Goal: Transaction & Acquisition: Purchase product/service

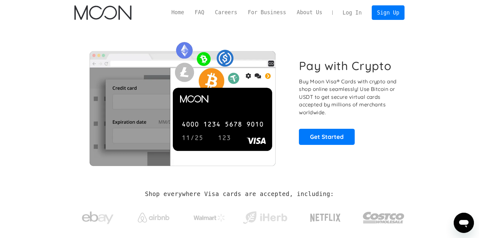
click at [351, 10] on link "Log In" at bounding box center [352, 13] width 30 height 14
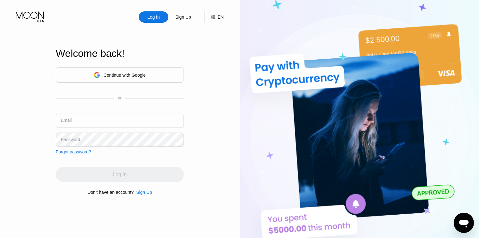
click at [101, 116] on input "text" at bounding box center [120, 120] width 128 height 14
paste input "kathleenmorales171@gmail.com"
type input "kathleenmorales171@gmail.com"
click at [69, 138] on div "Password" at bounding box center [70, 139] width 19 height 5
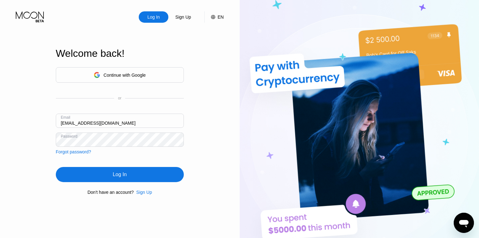
click at [131, 174] on div "Log In" at bounding box center [120, 174] width 128 height 15
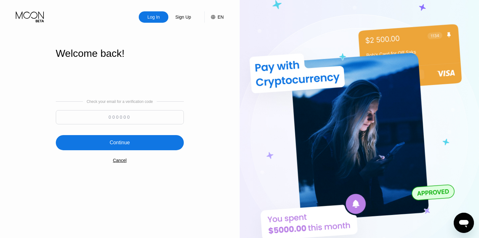
click at [80, 116] on input at bounding box center [120, 117] width 128 height 14
paste input "400327"
type input "400327"
click at [128, 142] on div "Continue" at bounding box center [120, 142] width 20 height 6
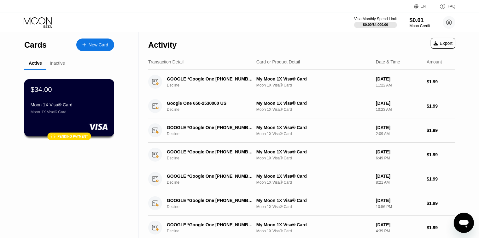
click at [67, 114] on div "Moon 1X Visa® Card" at bounding box center [69, 112] width 77 height 4
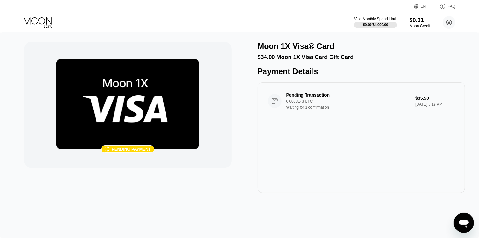
click at [122, 112] on img at bounding box center [127, 104] width 142 height 90
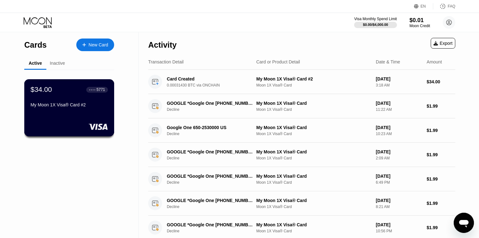
click at [84, 107] on div "My Moon 1X Visa® Card #2" at bounding box center [69, 104] width 77 height 5
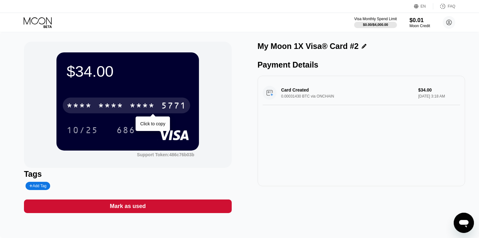
click at [115, 105] on div "* * * *" at bounding box center [110, 106] width 25 height 10
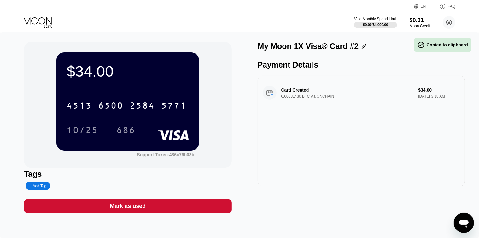
drag, startPoint x: 122, startPoint y: 68, endPoint x: 141, endPoint y: 98, distance: 35.2
click at [142, 95] on div "$34.00 4513 6500 2584 5771 10/25 686" at bounding box center [127, 101] width 142 height 98
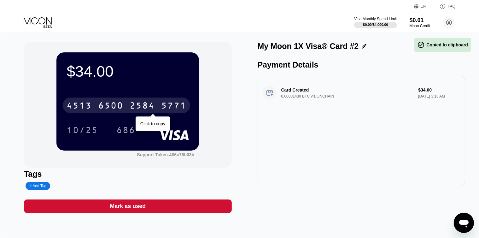
click at [114, 107] on div "6500" at bounding box center [110, 106] width 25 height 10
click at [114, 103] on div "* * * *" at bounding box center [110, 106] width 25 height 10
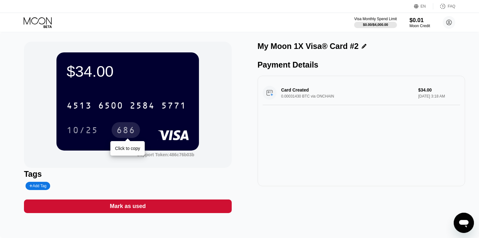
click at [130, 133] on div "686" at bounding box center [125, 131] width 19 height 10
click at [272, 97] on div "Card Created 0.00031430 BTC via ONCHAIN $34.00 Aug 21, 2025 3:18 AM" at bounding box center [362, 93] width 198 height 24
click at [377, 95] on div "Card Created 0.00031430 BTC via ONCHAIN $34.00 Aug 21, 2025 3:18 AM" at bounding box center [362, 93] width 198 height 24
click at [448, 91] on div "Card Created 0.00031430 BTC via ONCHAIN $34.00 Aug 21, 2025 3:18 AM" at bounding box center [362, 93] width 198 height 24
click at [427, 95] on div "Card Created 0.00031430 BTC via ONCHAIN $34.00 Aug 21, 2025 3:18 AM" at bounding box center [362, 93] width 198 height 24
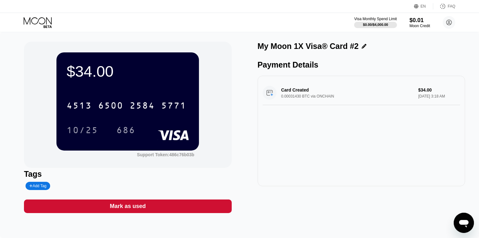
click at [318, 93] on div "Card Created 0.00031430 BTC via ONCHAIN $34.00 Aug 21, 2025 3:18 AM" at bounding box center [362, 93] width 198 height 24
click at [280, 95] on div "Card Created 0.00031430 BTC via ONCHAIN $34.00 Aug 21, 2025 3:18 AM" at bounding box center [362, 93] width 198 height 24
click at [272, 96] on div "Card Created 0.00031430 BTC via ONCHAIN $34.00 Aug 21, 2025 3:18 AM" at bounding box center [362, 93] width 198 height 24
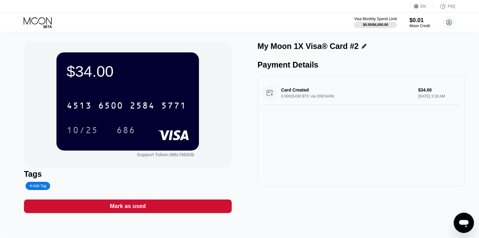
click at [45, 17] on icon at bounding box center [38, 22] width 29 height 11
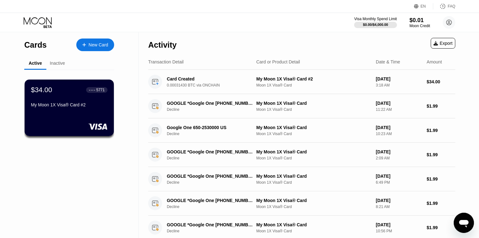
click at [88, 43] on div at bounding box center [87, 44] width 3 height 5
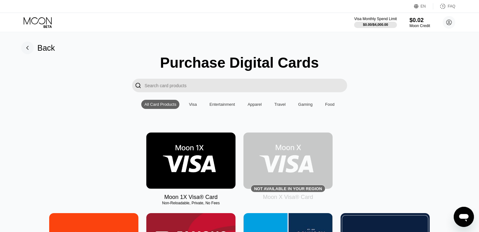
click at [184, 162] on img at bounding box center [190, 161] width 89 height 56
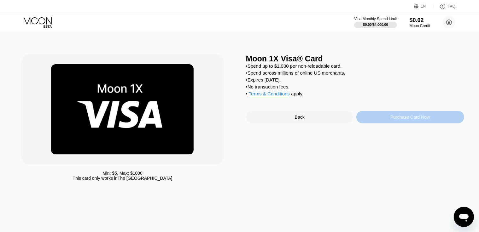
click at [383, 124] on div "Purchase Card Now" at bounding box center [410, 117] width 108 height 13
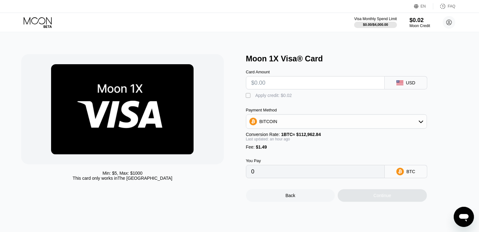
click at [264, 85] on input "text" at bounding box center [315, 83] width 128 height 13
type input "$5"
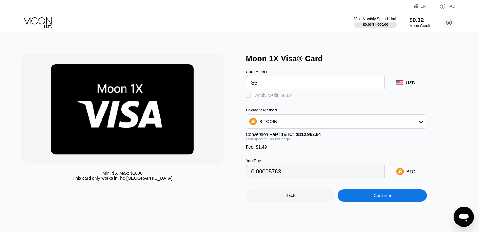
type input "0.00005763"
type input "$50"
type input "0.00045719"
type input "$40"
type input "0.00036839"
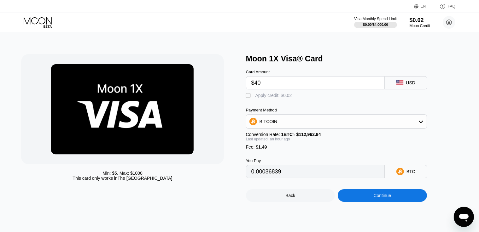
type input "$404"
type input "0.00360035"
type input "$4"
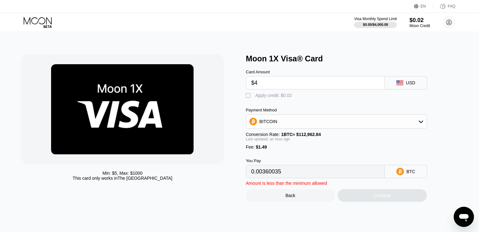
type input "0.00004875"
click at [264, 87] on input "$4" at bounding box center [315, 83] width 128 height 13
type input "$40"
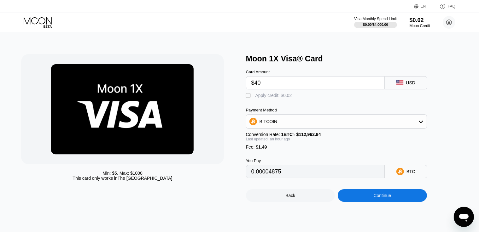
type input "0.00036839"
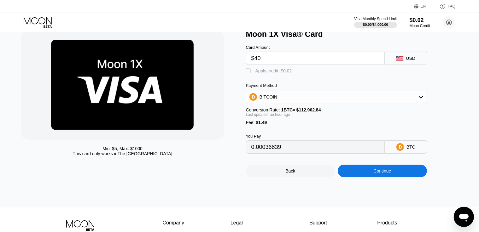
scroll to position [32, 0]
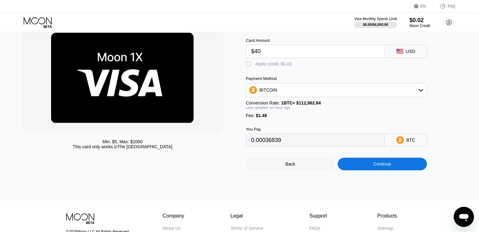
type input "$40"
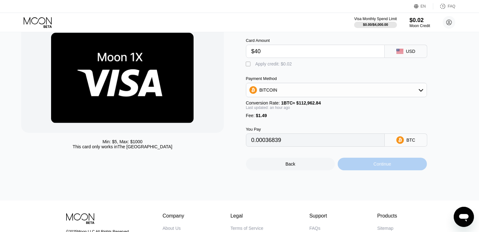
click at [371, 170] on div "Continue" at bounding box center [382, 164] width 89 height 13
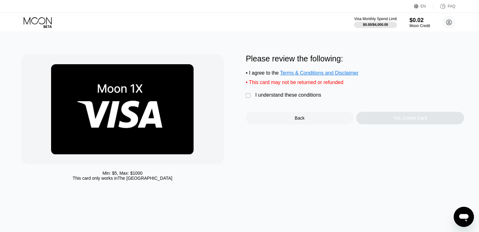
click at [248, 99] on div "" at bounding box center [249, 96] width 6 height 6
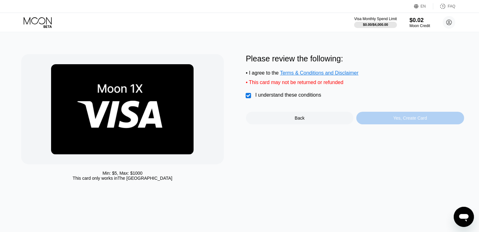
click at [390, 122] on div "Yes, Create Card" at bounding box center [410, 118] width 108 height 13
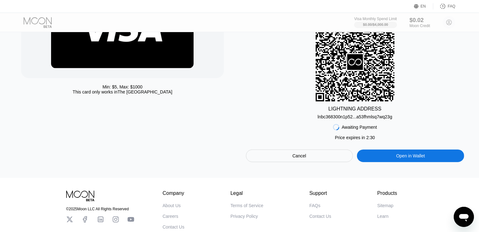
scroll to position [95, 0]
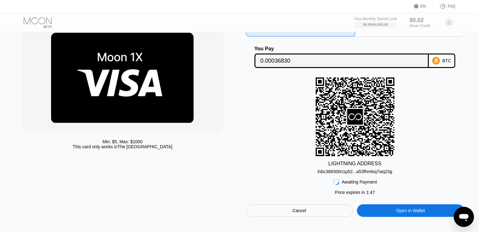
click at [389, 174] on div "lnbc368300n1p52...a53fhmlsq7wq23g" at bounding box center [354, 171] width 75 height 5
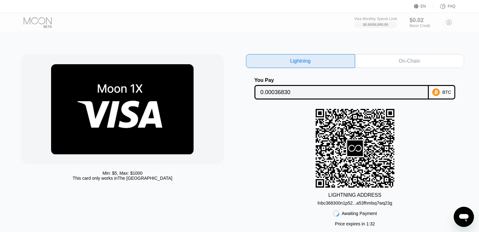
click at [353, 149] on icon at bounding box center [355, 149] width 16 height 16
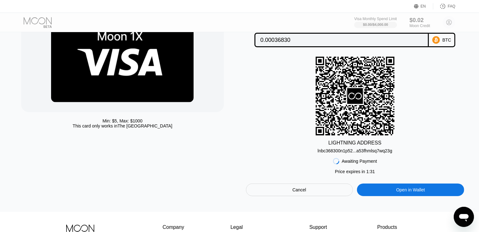
scroll to position [63, 0]
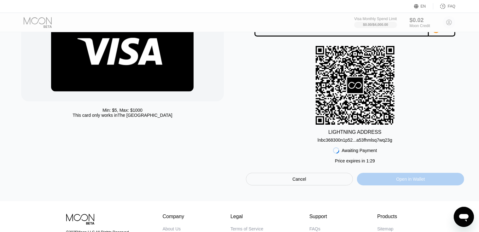
click at [395, 182] on div "Open in Wallet" at bounding box center [410, 179] width 107 height 13
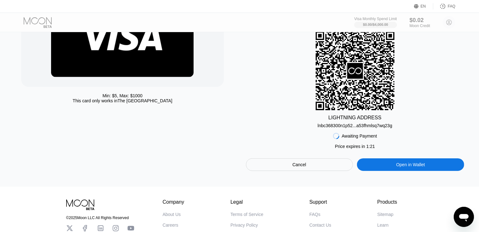
scroll to position [68, 0]
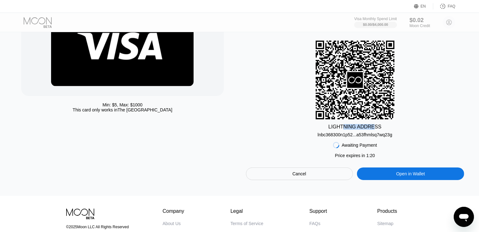
drag, startPoint x: 345, startPoint y: 126, endPoint x: 374, endPoint y: 126, distance: 29.3
click at [374, 126] on div "LIGHTNING ADDRESS" at bounding box center [354, 127] width 53 height 6
click at [357, 137] on div "lnbc368300n1p52...a53fhmlsq7wq23g" at bounding box center [354, 134] width 75 height 5
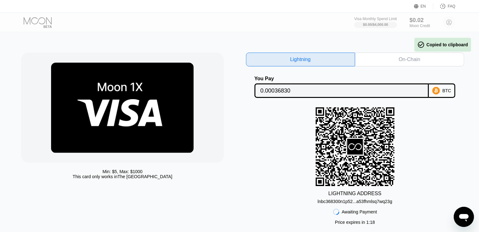
scroll to position [0, 0]
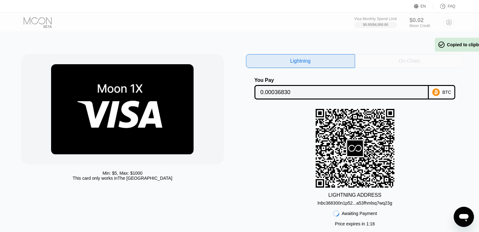
click at [388, 62] on div "On-Chain" at bounding box center [409, 61] width 109 height 14
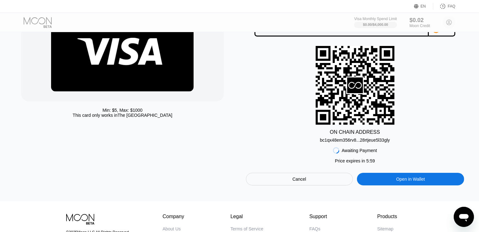
scroll to position [32, 0]
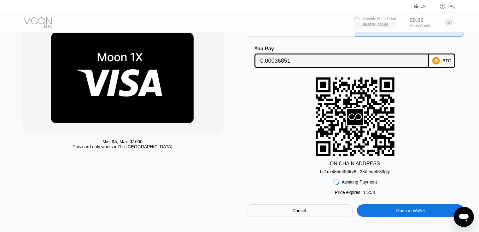
click at [377, 174] on div "bc1qx48em356rv8...28rtjeue5l33gly" at bounding box center [355, 171] width 70 height 5
click at [294, 62] on input "0.00036851" at bounding box center [341, 61] width 163 height 13
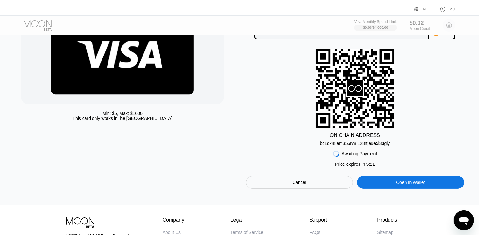
scroll to position [0, 0]
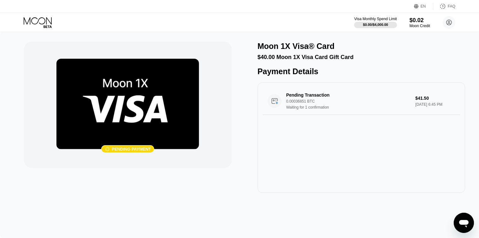
click at [34, 19] on icon at bounding box center [38, 22] width 29 height 11
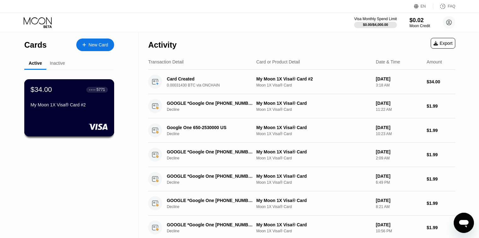
click at [61, 106] on div "My Moon 1X Visa® Card #2" at bounding box center [69, 104] width 77 height 5
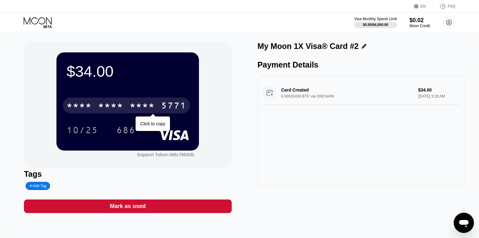
click at [101, 109] on div "* * * *" at bounding box center [110, 106] width 25 height 10
click at [101, 109] on div "6500" at bounding box center [110, 106] width 25 height 10
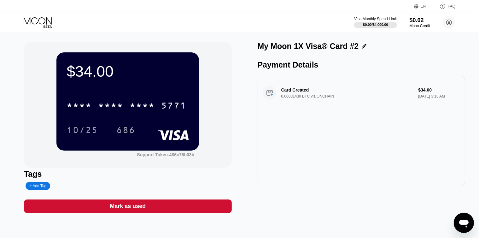
click at [39, 20] on icon at bounding box center [38, 22] width 29 height 11
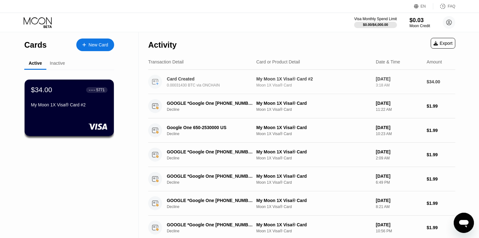
click at [182, 79] on div "Card Created" at bounding box center [210, 78] width 86 height 5
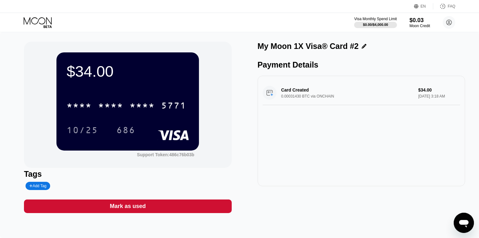
click at [43, 18] on icon at bounding box center [38, 22] width 29 height 11
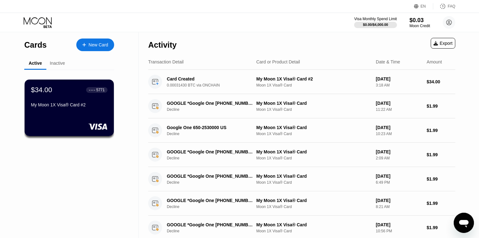
click at [56, 65] on div "Inactive" at bounding box center [57, 63] width 15 height 5
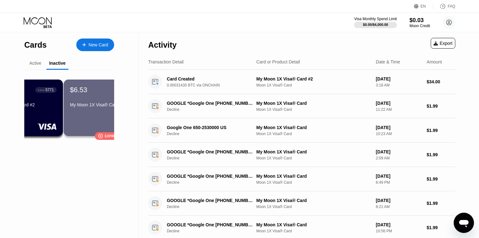
click at [57, 63] on div "Inactive" at bounding box center [57, 63] width 16 height 5
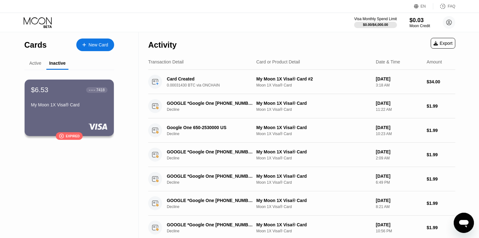
click at [36, 64] on div "Active" at bounding box center [35, 63] width 12 height 5
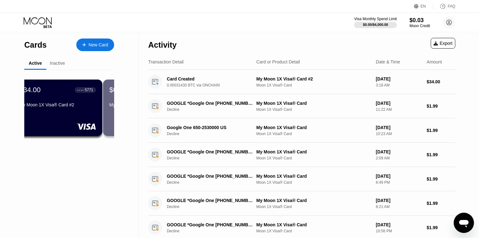
click at [37, 63] on div "Active" at bounding box center [35, 63] width 13 height 5
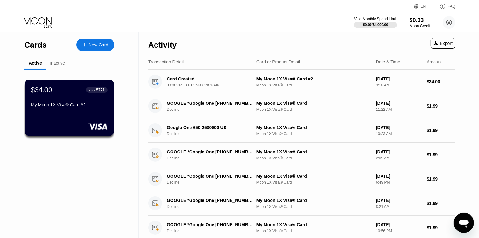
click at [38, 66] on div "Active" at bounding box center [35, 63] width 13 height 5
click at [96, 114] on div "$34.00 ● ● ● ● 5771 My Moon 1X Visa® Card #2" at bounding box center [69, 107] width 90 height 57
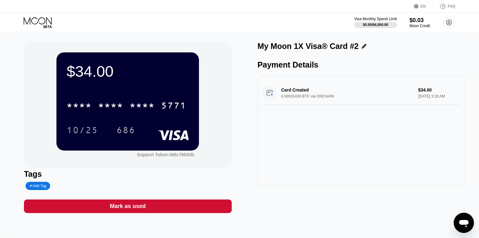
click at [43, 20] on icon at bounding box center [38, 22] width 29 height 11
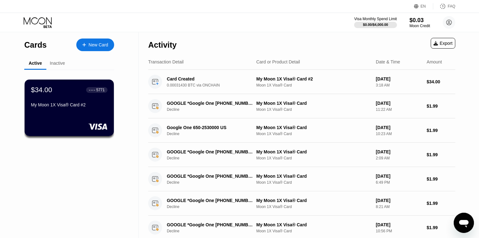
click at [43, 20] on icon at bounding box center [38, 22] width 29 height 11
click at [87, 125] on div at bounding box center [69, 126] width 77 height 6
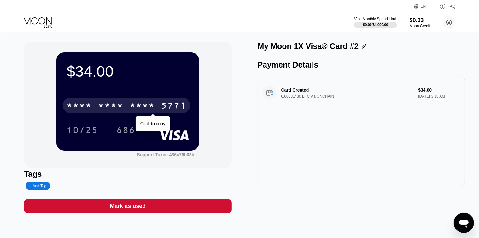
click at [132, 113] on div "* * * * * * * * * * * * 5771" at bounding box center [126, 105] width 127 height 16
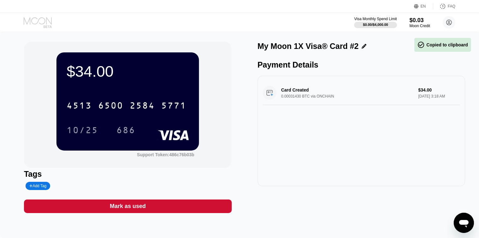
click at [42, 19] on icon at bounding box center [38, 22] width 29 height 11
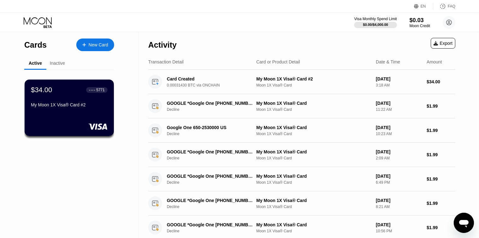
click at [55, 64] on div "Inactive" at bounding box center [57, 63] width 15 height 5
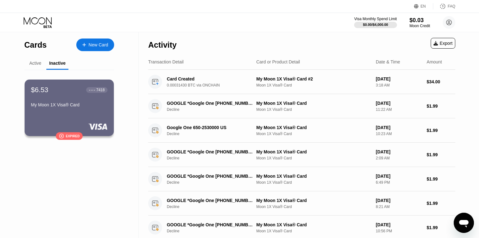
click at [55, 64] on div "Inactive" at bounding box center [57, 63] width 16 height 5
click at [42, 64] on div "Active" at bounding box center [35, 63] width 22 height 12
click at [36, 64] on div "Active" at bounding box center [35, 63] width 12 height 5
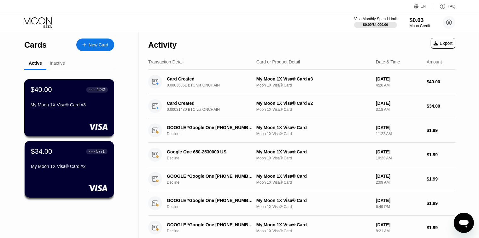
click at [73, 98] on div "$40.00 ● ● ● ● 4242 My Moon 1X Visa® Card #3" at bounding box center [69, 97] width 77 height 24
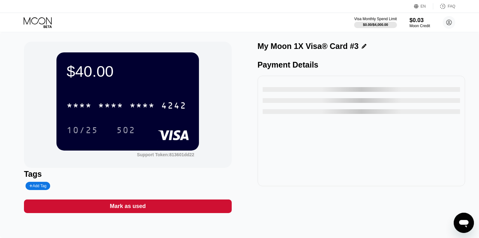
click at [124, 106] on div "* * * * * * * * * * * * 4242" at bounding box center [126, 105] width 127 height 16
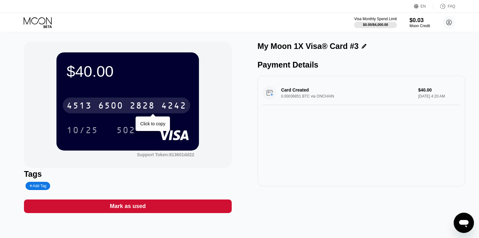
click at [123, 101] on div "[CREDIT_CARD_NUMBER]" at bounding box center [126, 105] width 127 height 16
